Goal: Check status: Check status

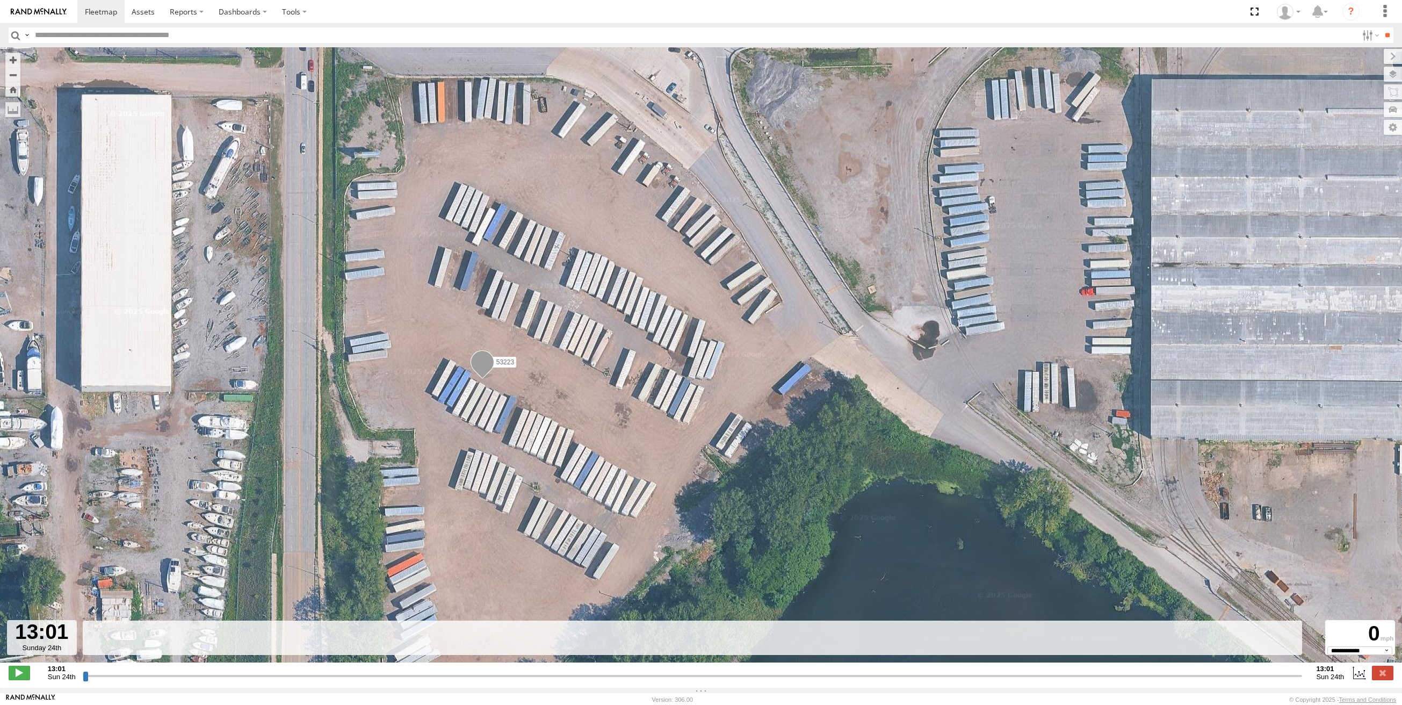
select select "**********"
click at [102, 10] on span at bounding box center [101, 11] width 32 height 10
